Goal: Navigation & Orientation: Find specific page/section

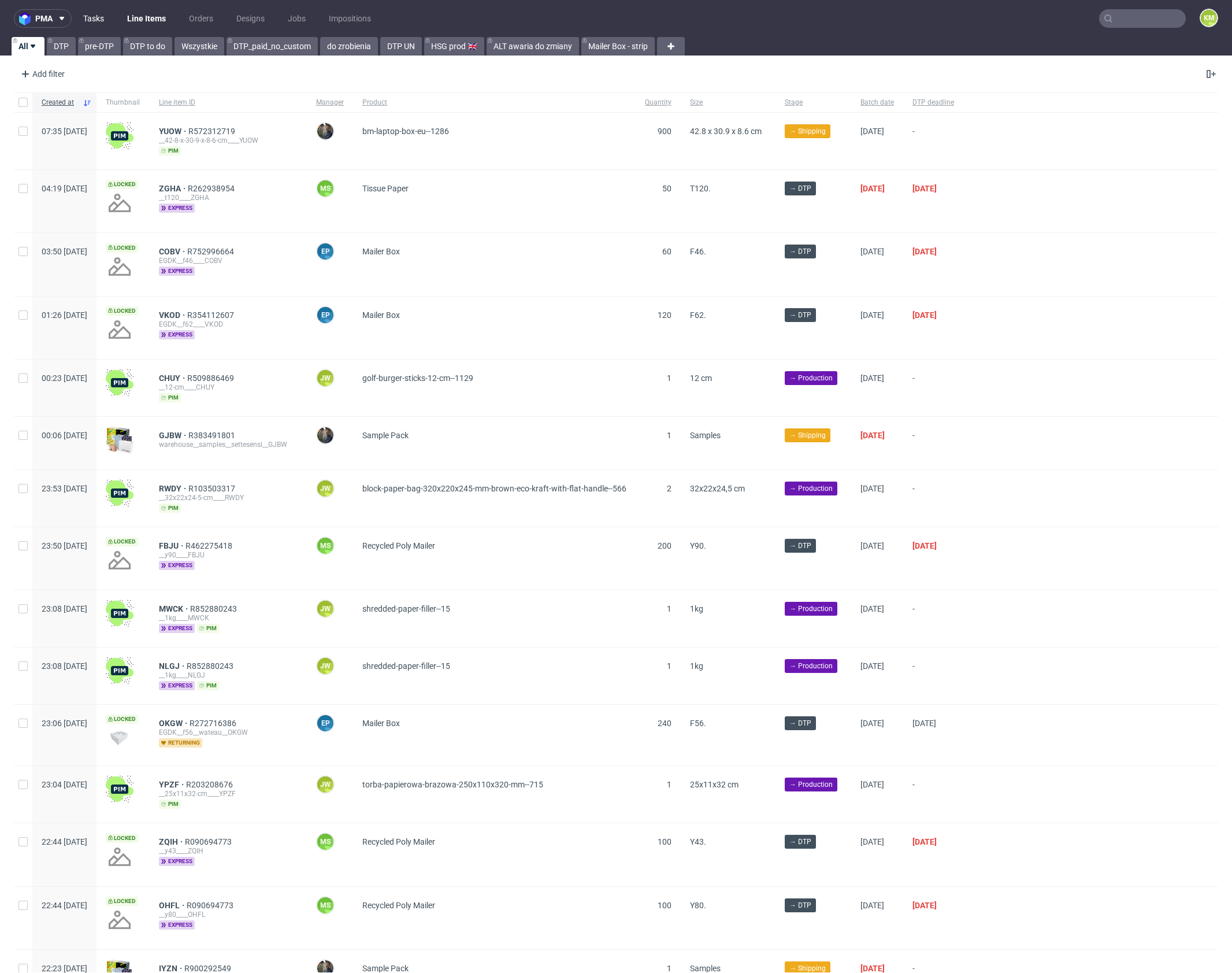
click at [87, 18] on link "Tasks" at bounding box center [93, 18] width 35 height 19
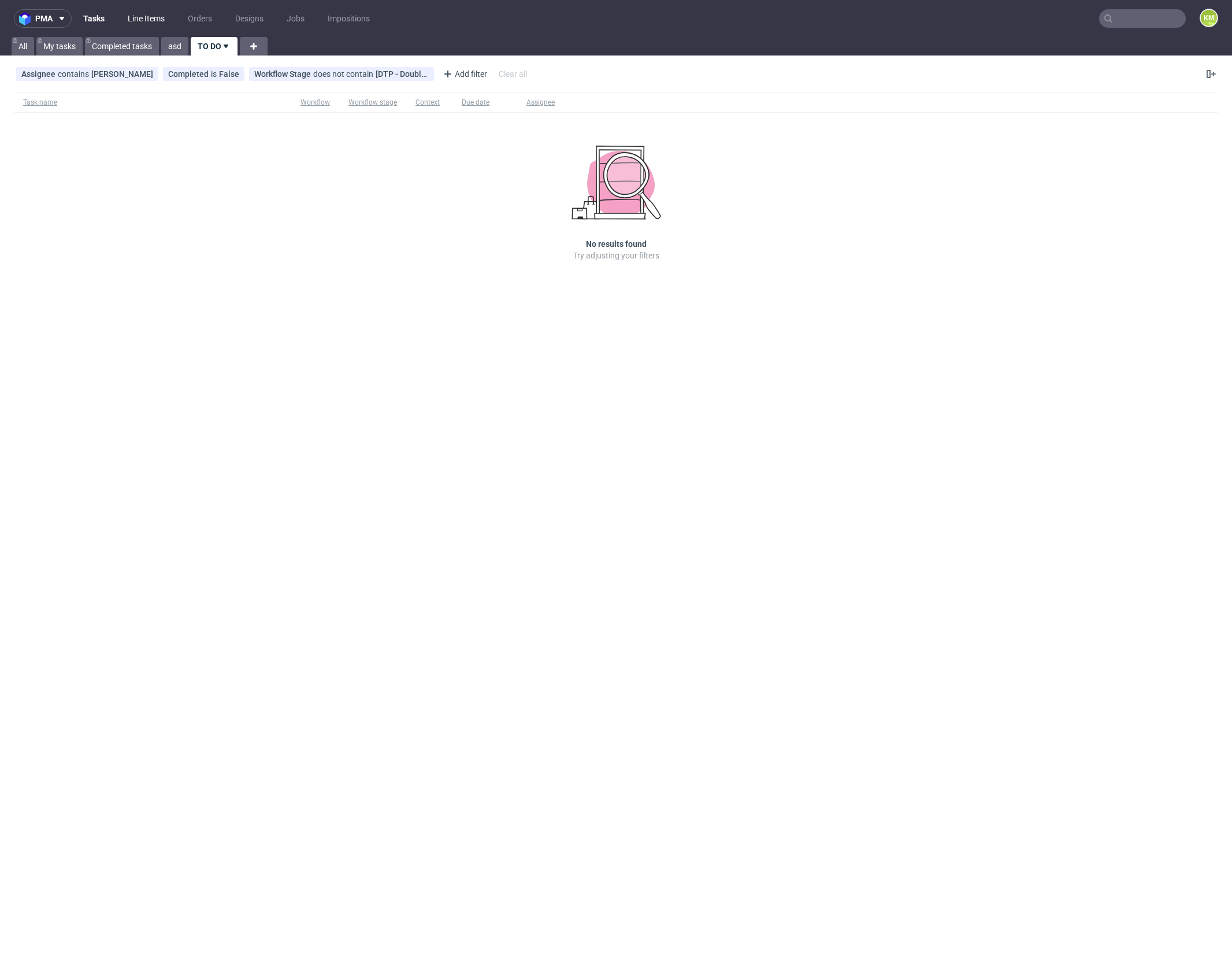
click at [140, 20] on link "Line Items" at bounding box center [145, 18] width 51 height 19
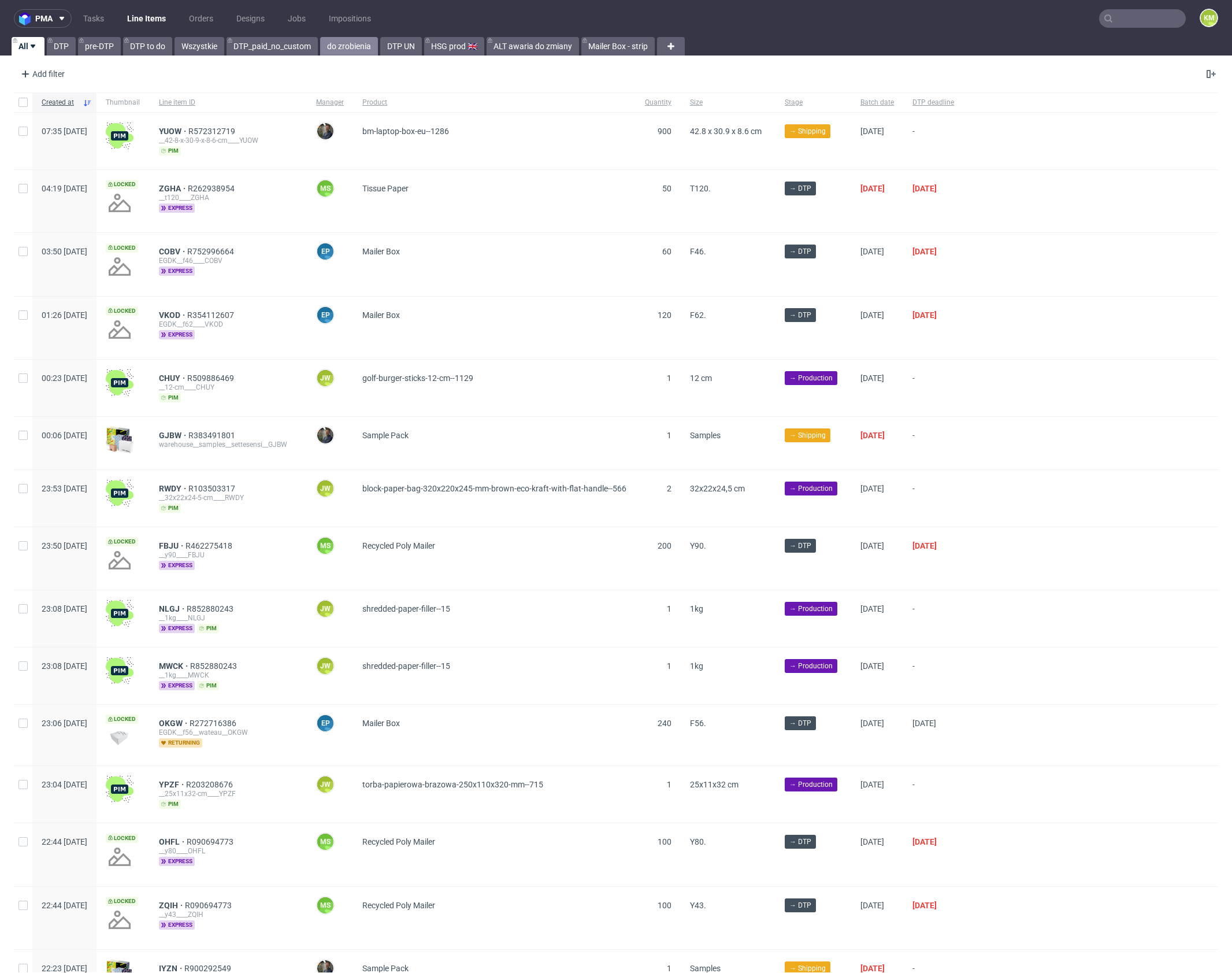
click at [367, 51] on link "do zrobienia" at bounding box center [349, 46] width 58 height 19
